Goal: Use online tool/utility: Utilize a website feature to perform a specific function

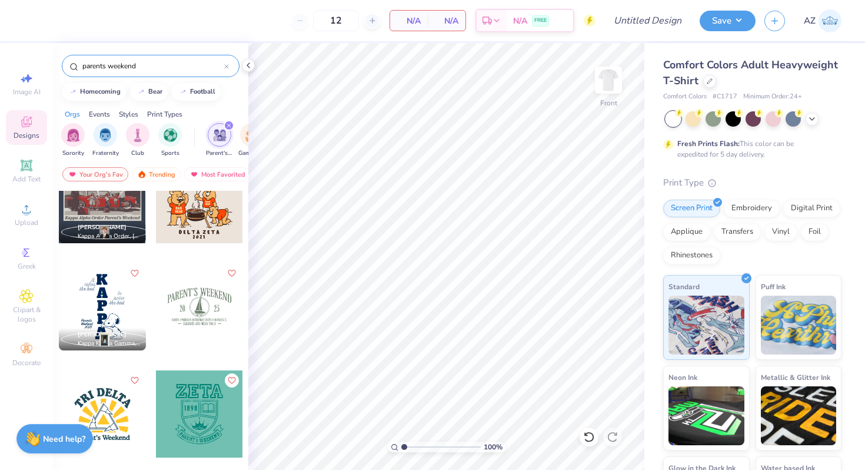
scroll to position [684, 0]
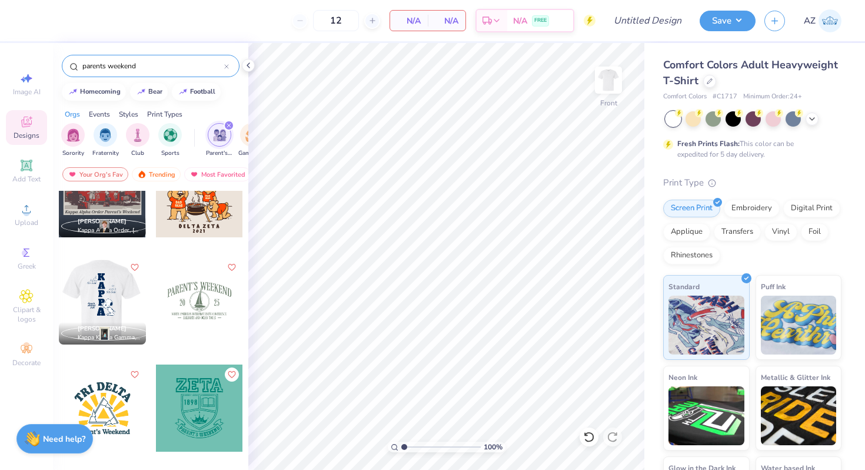
click at [91, 288] on div at bounding box center [101, 300] width 87 height 87
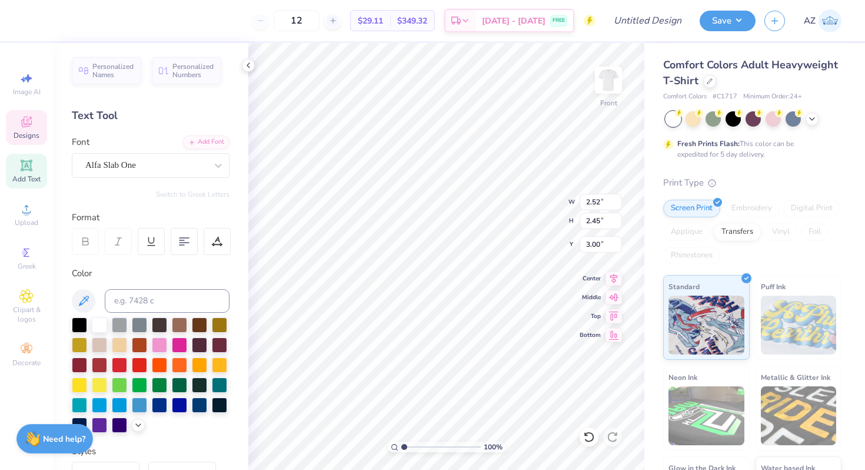
scroll to position [9, 1]
type textarea "K"
type textarea "T"
type input "2.46"
type input "6.06"
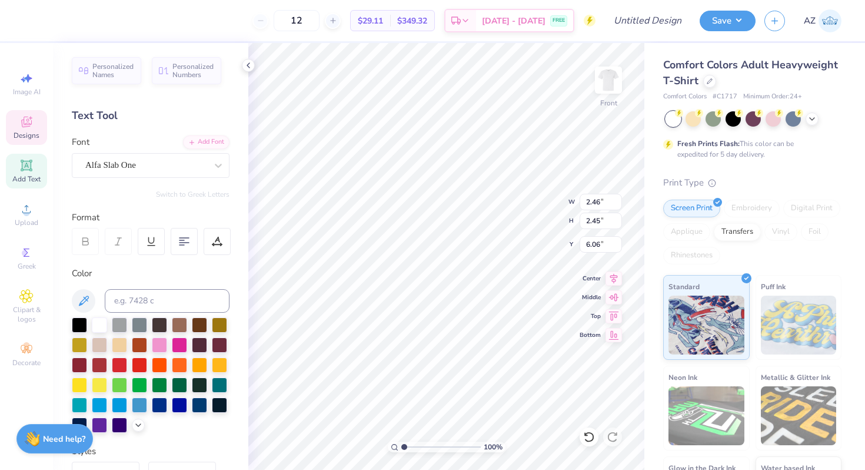
type textarea "R"
type input "2.22"
type input "8.97"
type input "2.37"
type input "3.00"
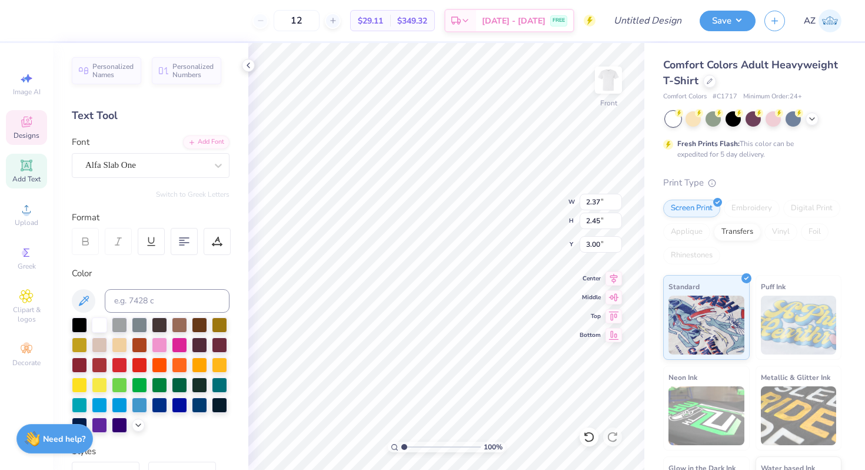
type textarea "D"
type input "2.41"
type input "6.06"
type textarea "E"
type input "2.22"
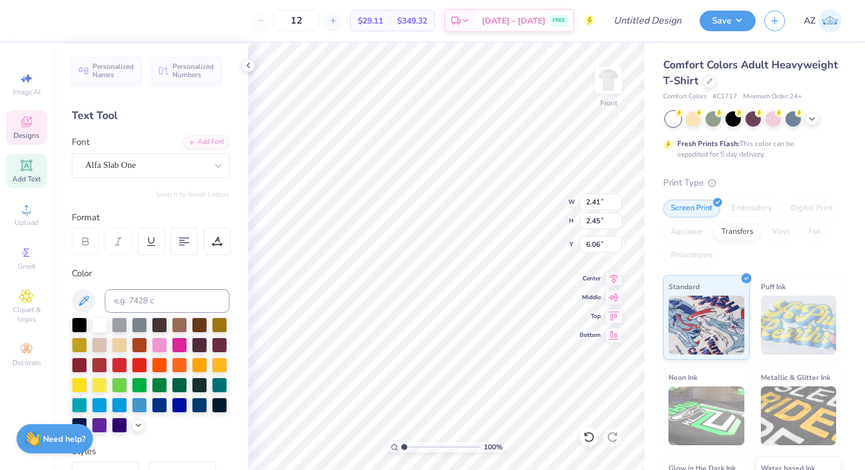
type input "8.97"
type textarea "L"
type input "12.01"
type textarea "P"
type textarea "t"
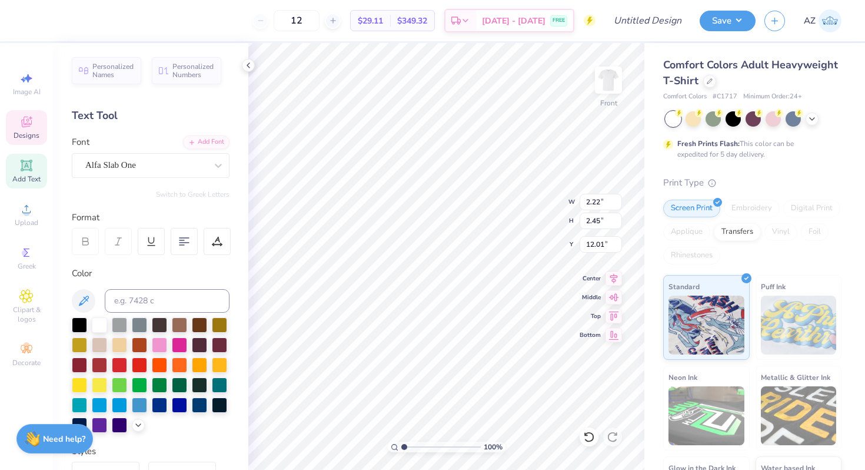
scroll to position [8, 1]
type textarea "T"
type input "12.05"
type input "8.95"
type input "2.37"
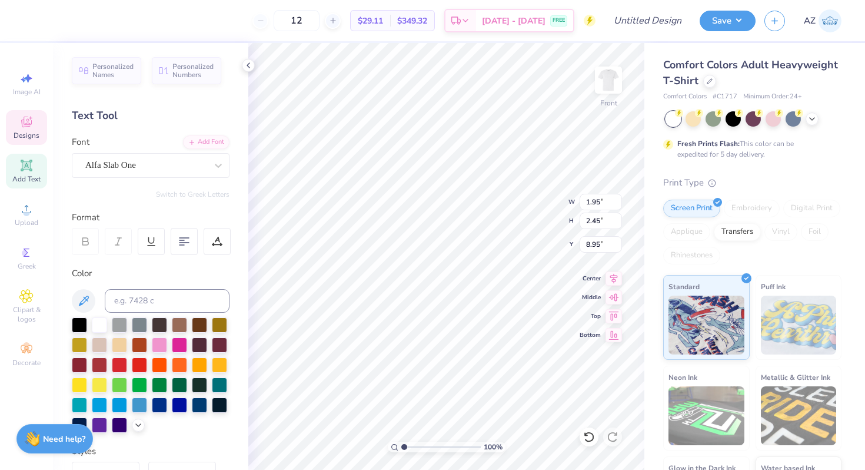
type input "12.05"
type input "2.85"
type input "2.84"
type input "15.13"
type input "2.42"
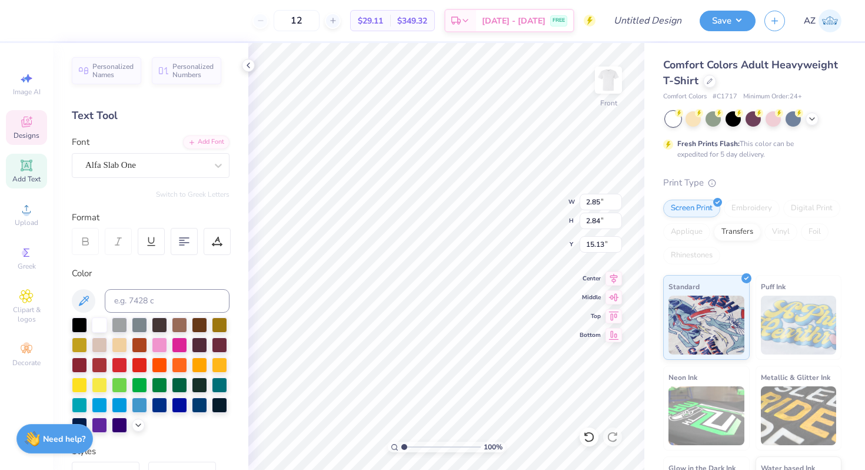
type input "2.45"
type input "3.00"
type input "4.52"
click at [613, 82] on img at bounding box center [608, 80] width 47 height 47
click at [37, 168] on div "Add Text" at bounding box center [26, 171] width 41 height 35
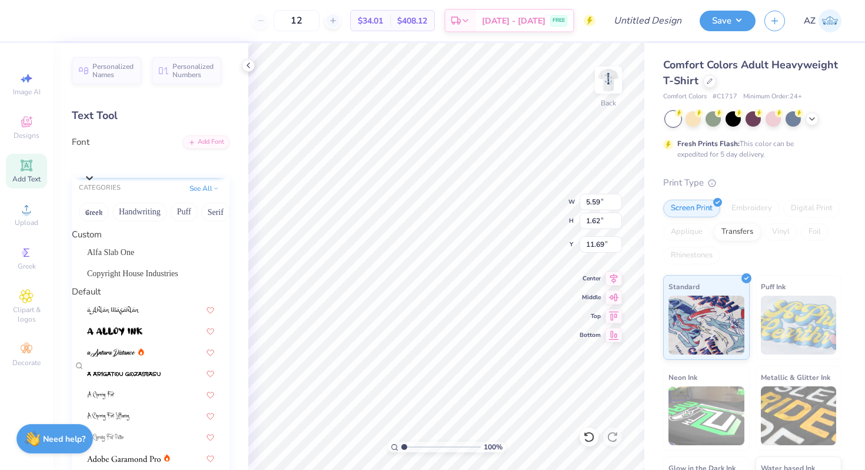
click at [140, 171] on div "Super Dream" at bounding box center [157, 162] width 146 height 18
click at [124, 258] on span "Alfa Slab One" at bounding box center [110, 252] width 47 height 12
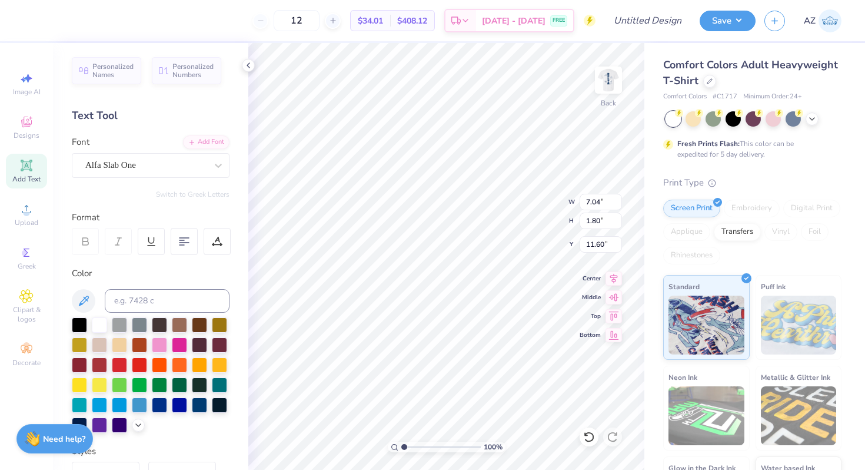
type input "7.04"
type input "1.80"
type input "11.60"
click at [27, 181] on span "Add Text" at bounding box center [26, 178] width 28 height 9
click at [182, 157] on div at bounding box center [145, 165] width 121 height 16
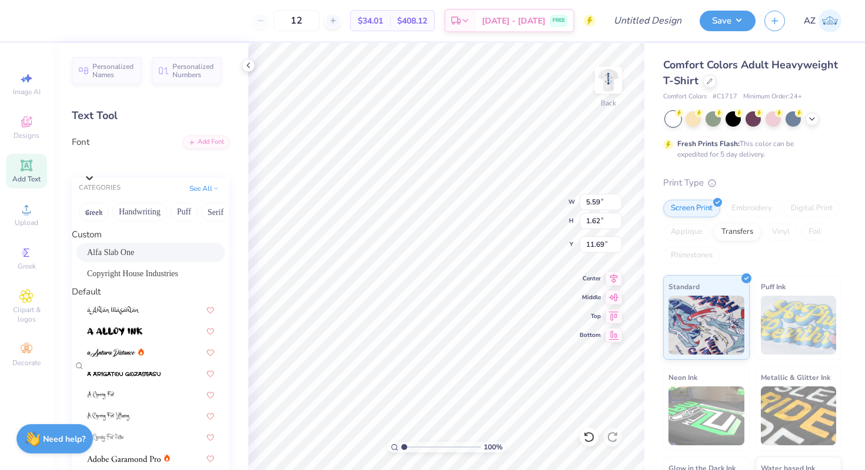
click at [134, 258] on span "Alfa Slab One" at bounding box center [110, 252] width 47 height 12
type input "7.04"
type input "1.80"
type input "11.60"
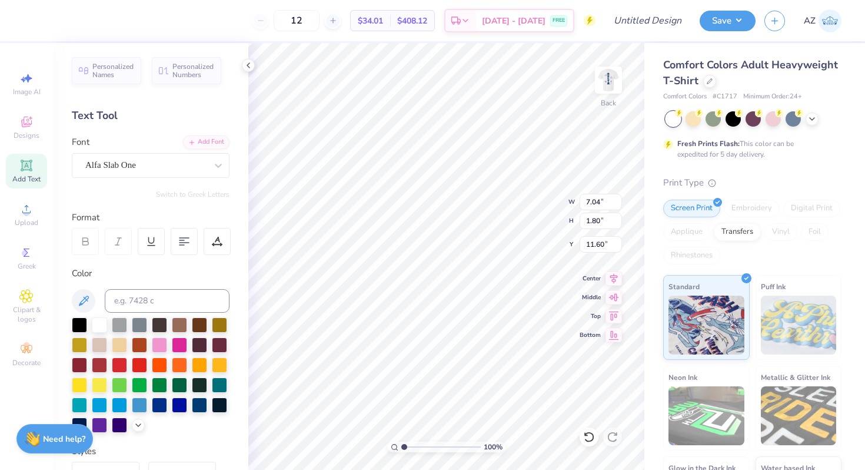
scroll to position [9, 1]
type textarea "TT"
type textarea "T"
click at [32, 260] on div "Greek" at bounding box center [26, 258] width 41 height 35
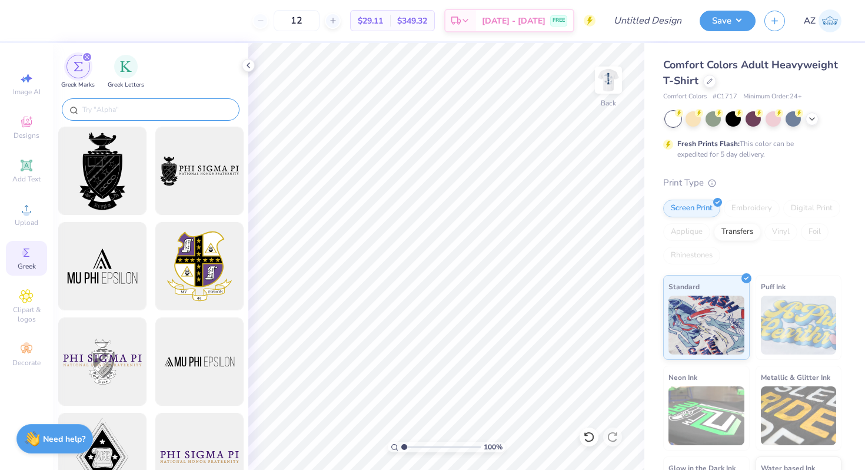
click at [167, 115] on input "text" at bounding box center [156, 110] width 151 height 12
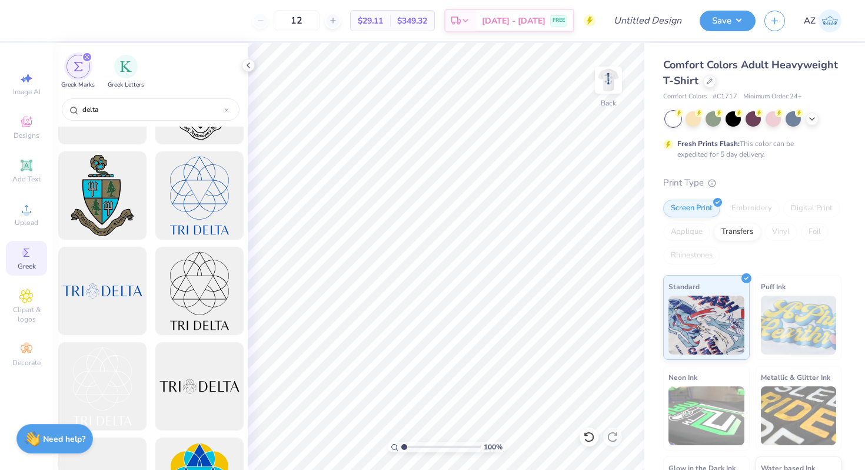
scroll to position [0, 0]
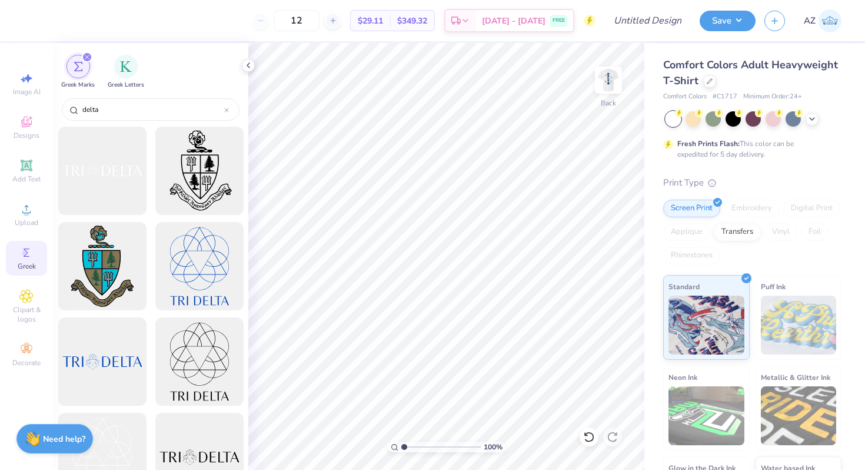
type input "delta"
click at [85, 55] on icon "filter for Greek Marks" at bounding box center [87, 57] width 5 height 5
click at [87, 57] on icon "filter for Greek Marks" at bounding box center [87, 57] width 4 height 4
click at [123, 60] on img "filter for Greek Letters" at bounding box center [126, 65] width 12 height 12
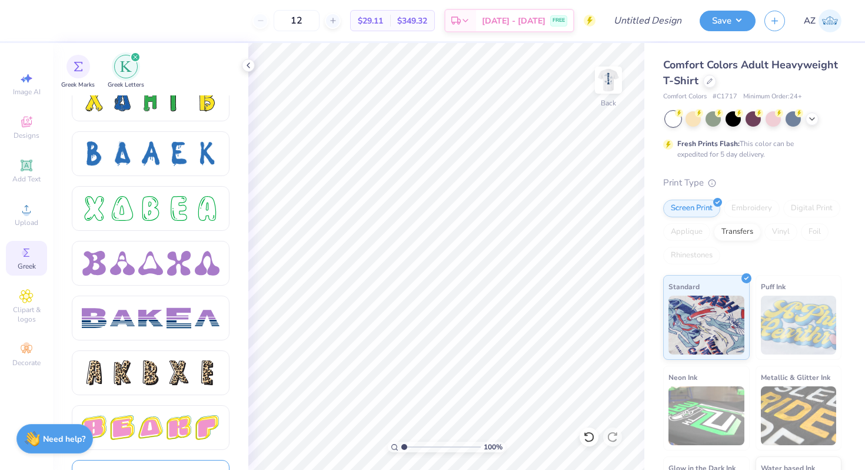
scroll to position [1701, 0]
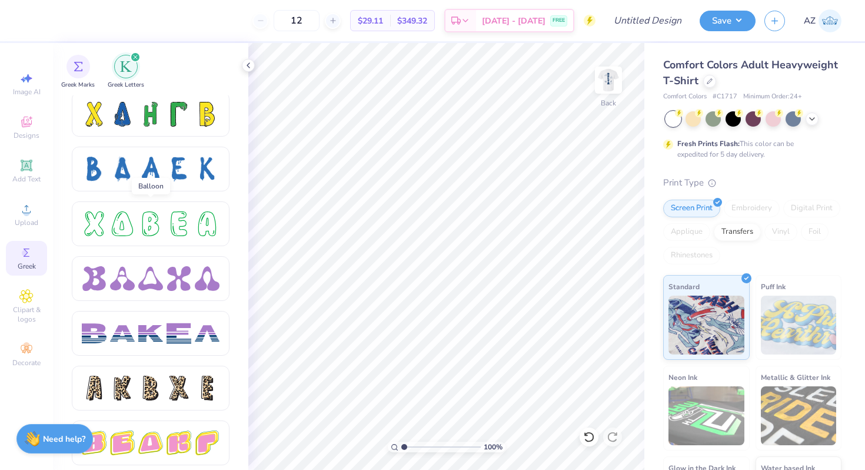
click at [140, 233] on div at bounding box center [150, 223] width 25 height 25
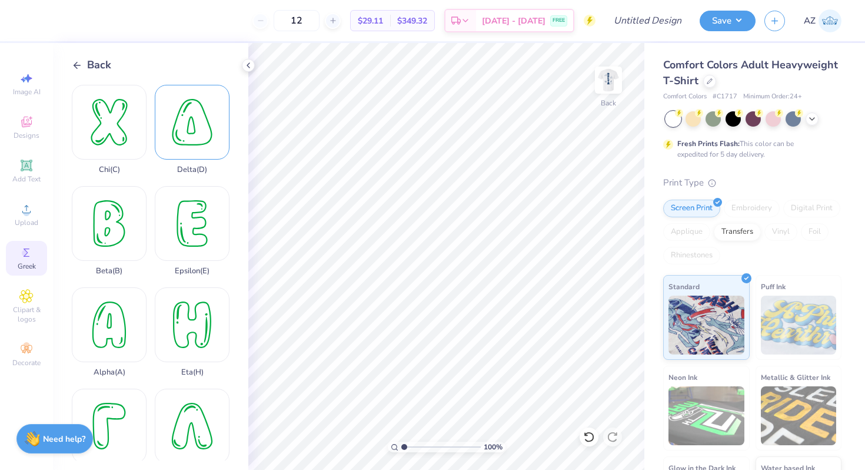
click at [202, 140] on div "Delta ( D )" at bounding box center [192, 129] width 75 height 89
click at [57, 20] on div at bounding box center [53, 19] width 16 height 16
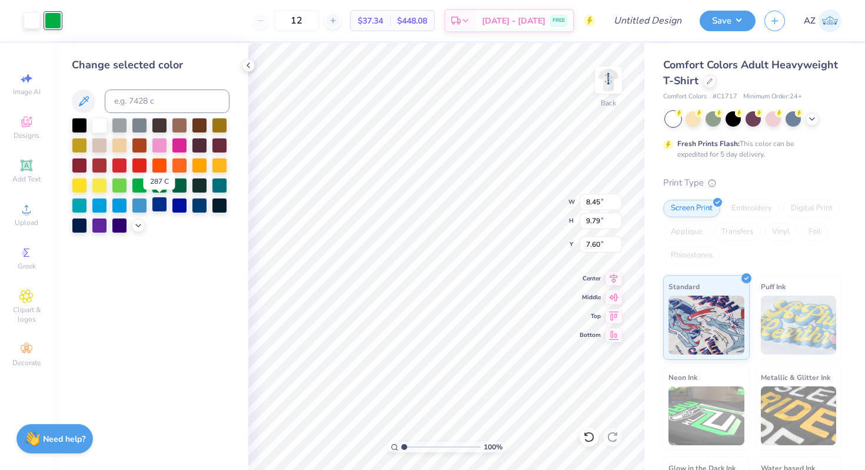
click at [163, 208] on div at bounding box center [159, 204] width 15 height 15
type input "2.28"
type input "2.64"
type input "1.96"
type input "2.28"
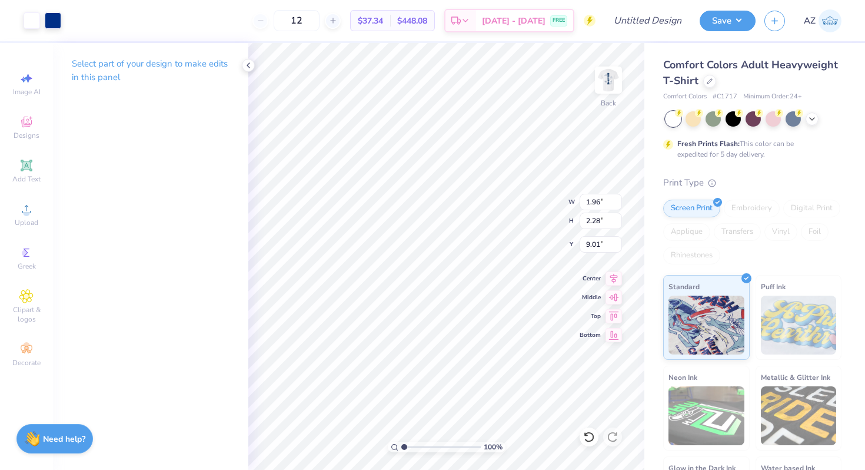
type input "3.00"
type input "4.95"
type input "1.72"
click at [603, 77] on img at bounding box center [608, 80] width 47 height 47
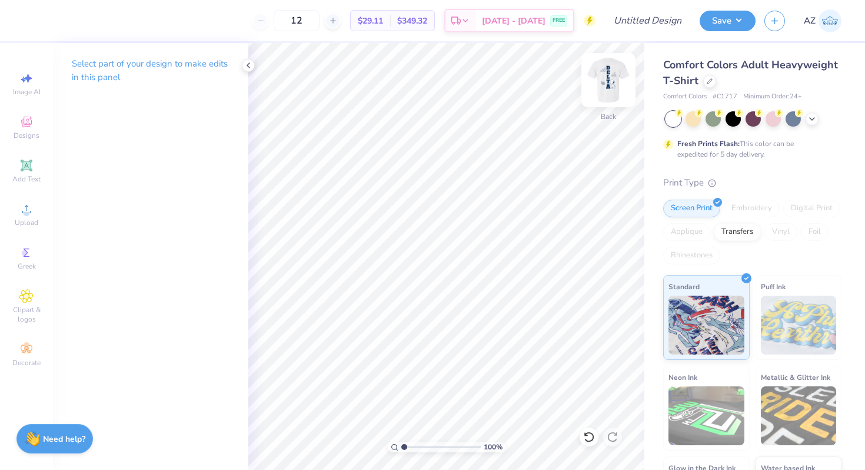
click at [602, 93] on img at bounding box center [608, 80] width 47 height 47
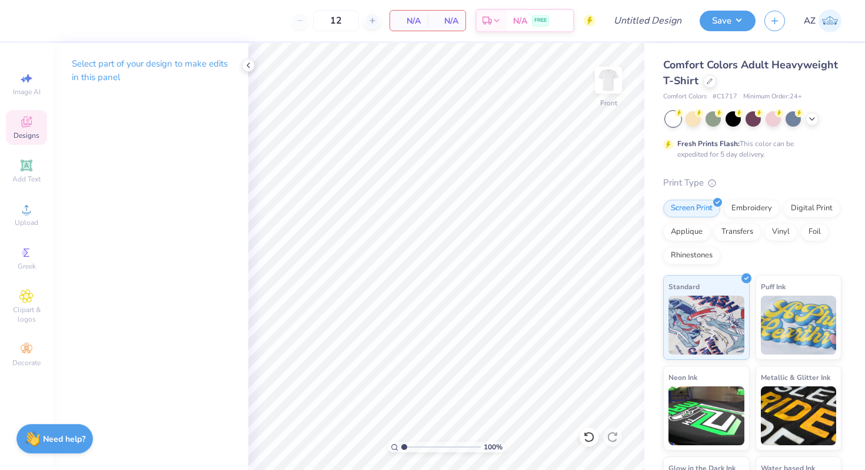
click at [24, 128] on icon at bounding box center [26, 122] width 14 height 14
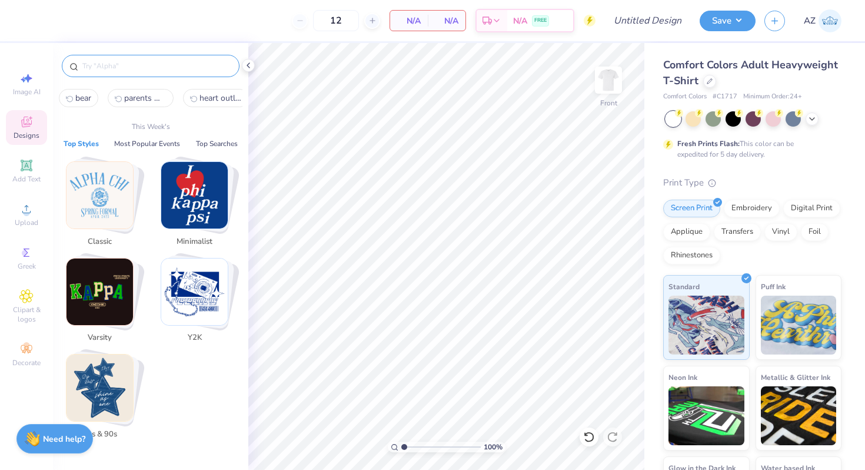
click at [147, 69] on input "text" at bounding box center [156, 66] width 151 height 12
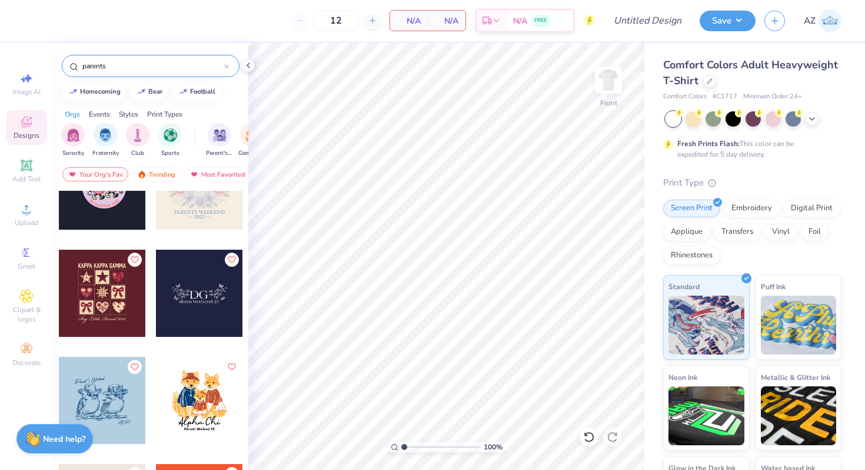
scroll to position [2627, 0]
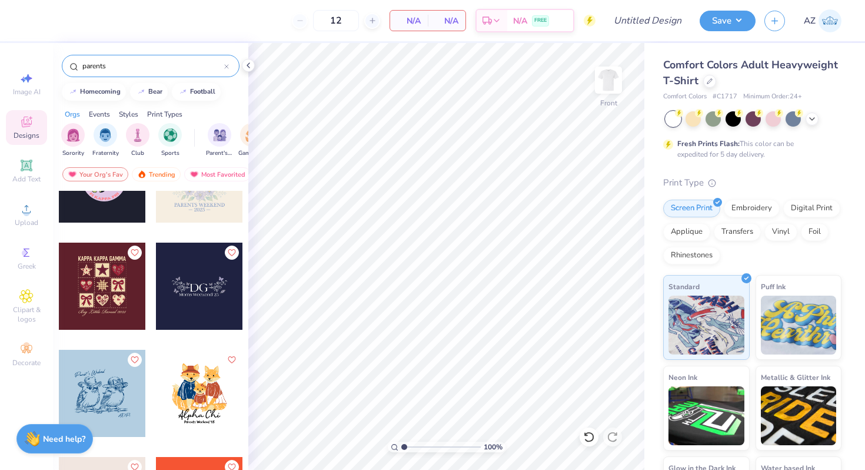
type input "parents"
